Goal: Find specific page/section: Find specific page/section

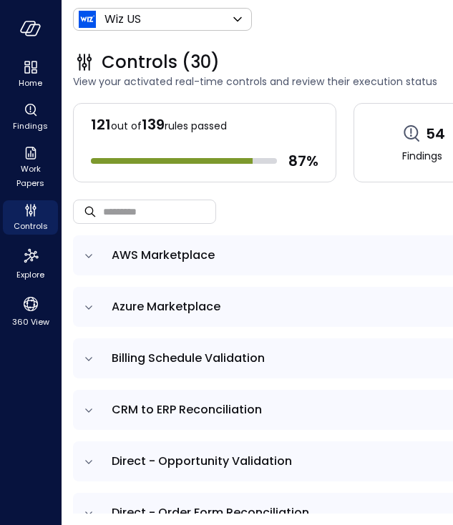
click at [378, 16] on div "Wiz US ****** ​ L" at bounding box center [405, 19] width 664 height 27
click at [367, 41] on div "Controls (30) View your activated real-time controls and review their execution…" at bounding box center [405, 70] width 664 height 63
click at [173, 255] on span "AWS Marketplace" at bounding box center [163, 255] width 103 height 16
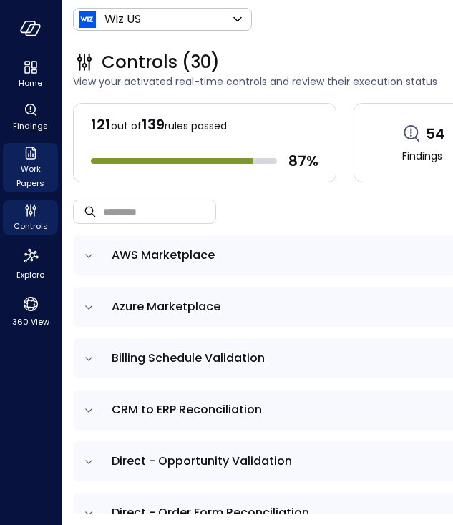
click at [31, 173] on span "Work Papers" at bounding box center [31, 176] width 44 height 29
